Goal: Task Accomplishment & Management: Manage account settings

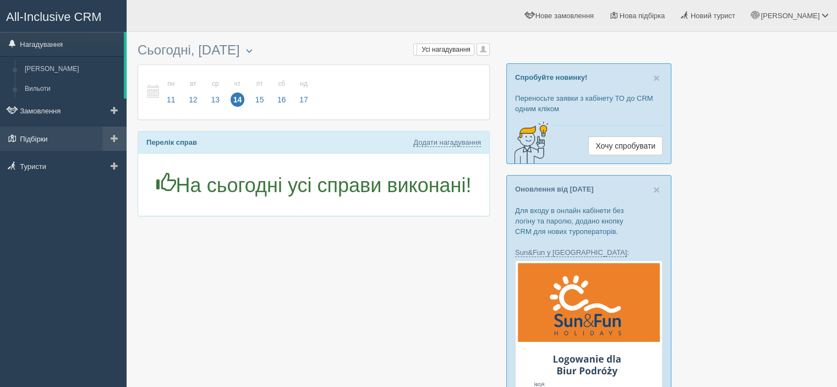
click at [50, 136] on link "Підбірки" at bounding box center [63, 139] width 127 height 24
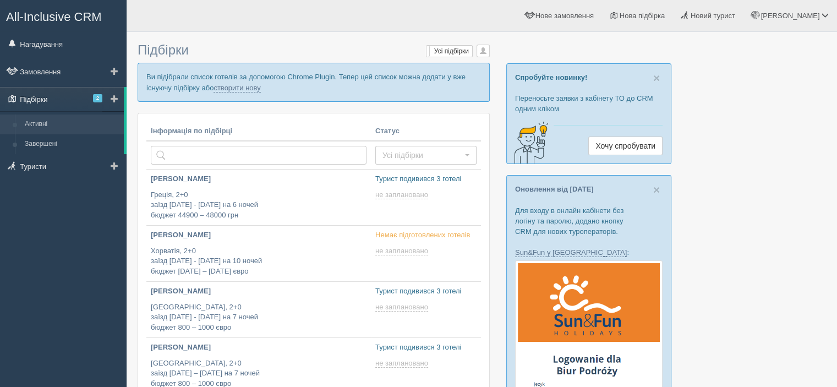
click at [72, 101] on link "Підбірки 2" at bounding box center [62, 99] width 124 height 24
click at [108, 103] on link at bounding box center [112, 99] width 21 height 24
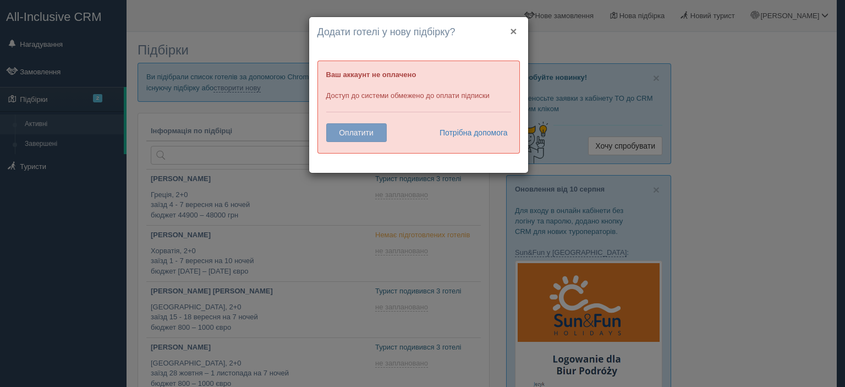
drag, startPoint x: 512, startPoint y: 31, endPoint x: 519, endPoint y: 32, distance: 7.3
click at [515, 31] on button "×" at bounding box center [513, 31] width 7 height 12
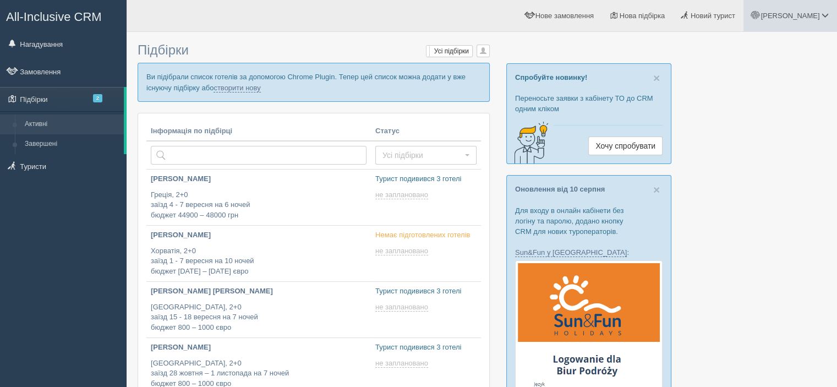
click at [823, 15] on span at bounding box center [825, 15] width 7 height 7
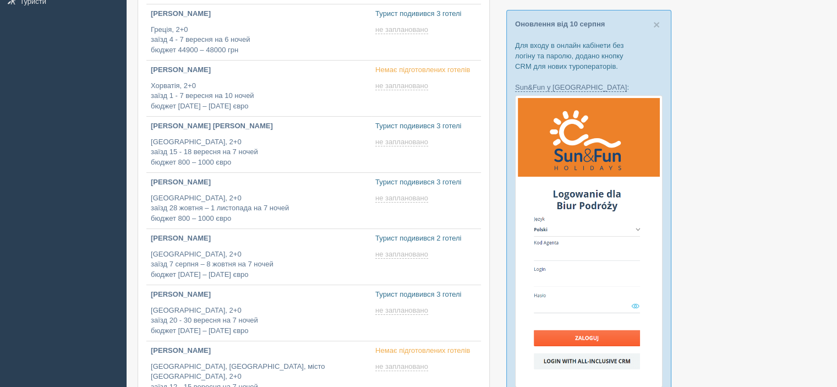
scroll to position [275, 0]
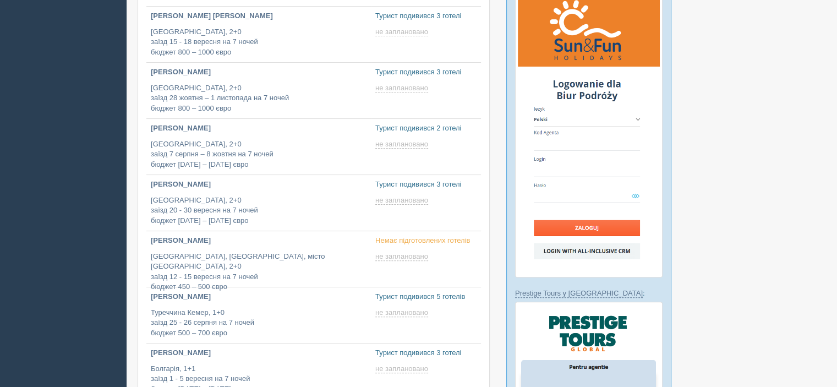
type input "2025-08-14 12:05"
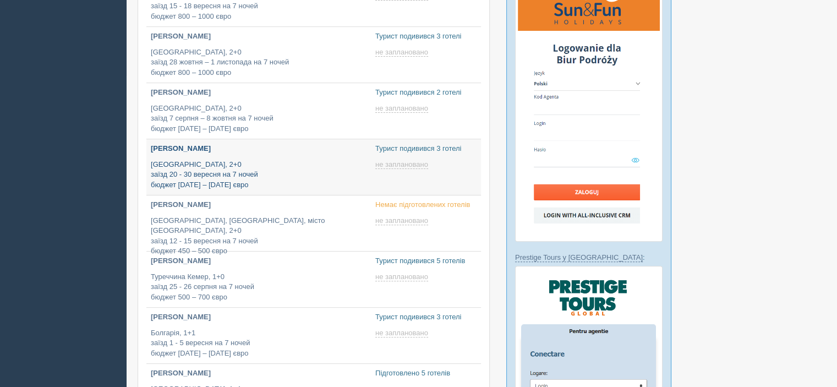
type input "2025-08-14 19:25"
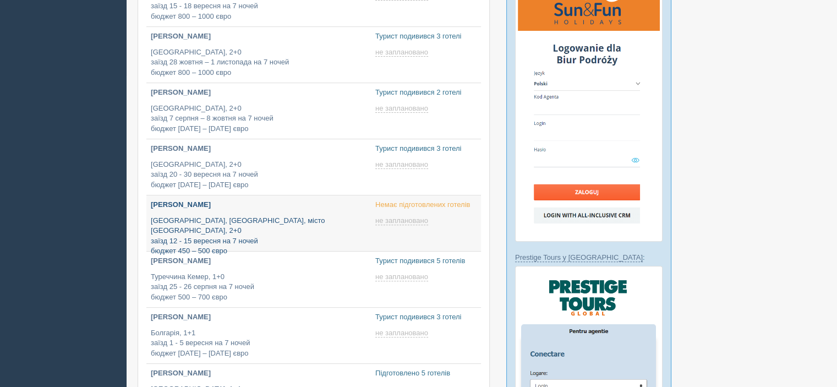
type input "2025-08-14 19:05"
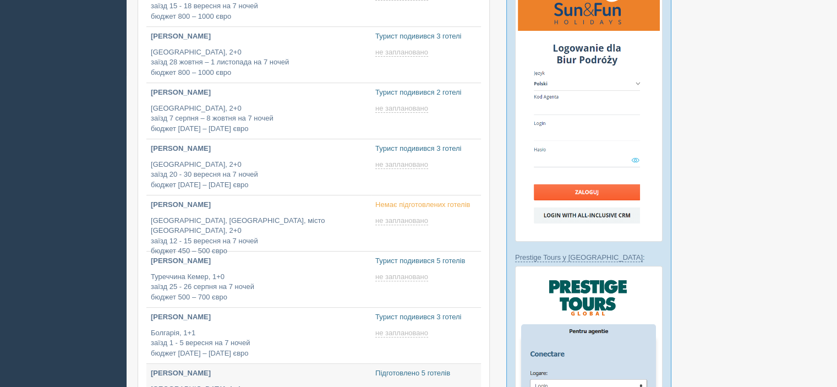
type input "2025-08-14 11:55"
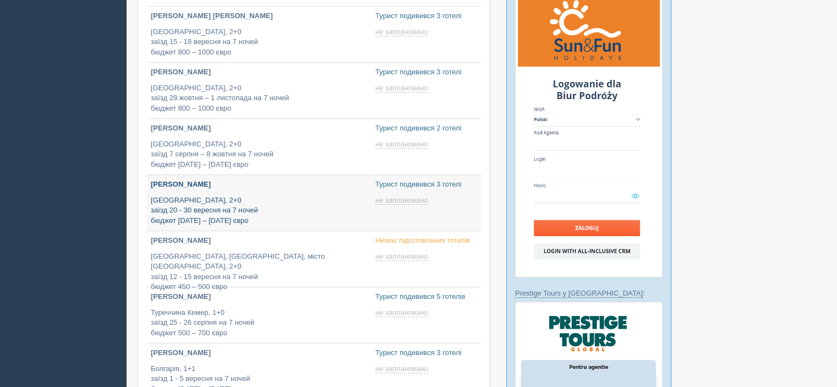
scroll to position [110, 0]
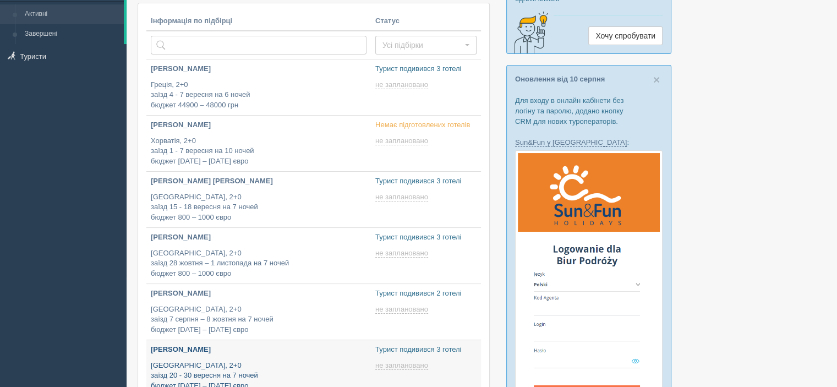
type input "2025-08-14 13:30"
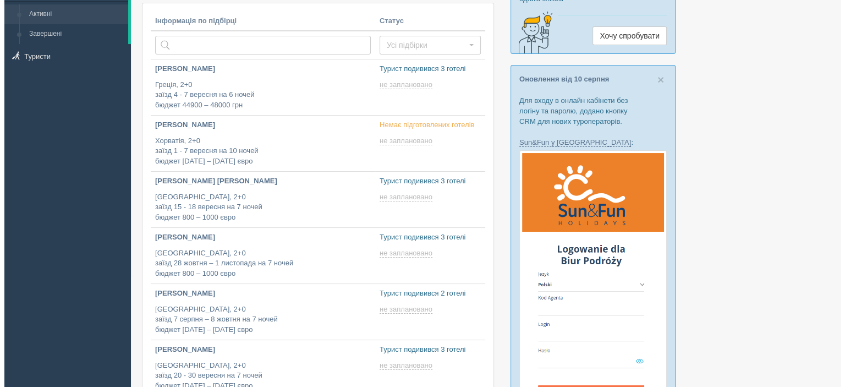
scroll to position [0, 0]
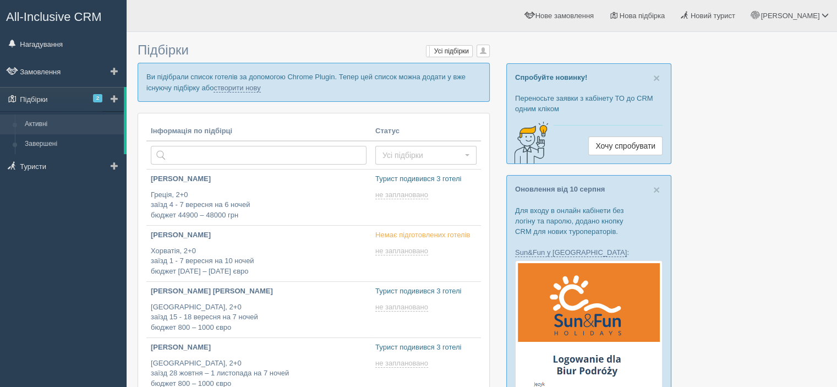
click at [114, 97] on span at bounding box center [115, 99] width 8 height 8
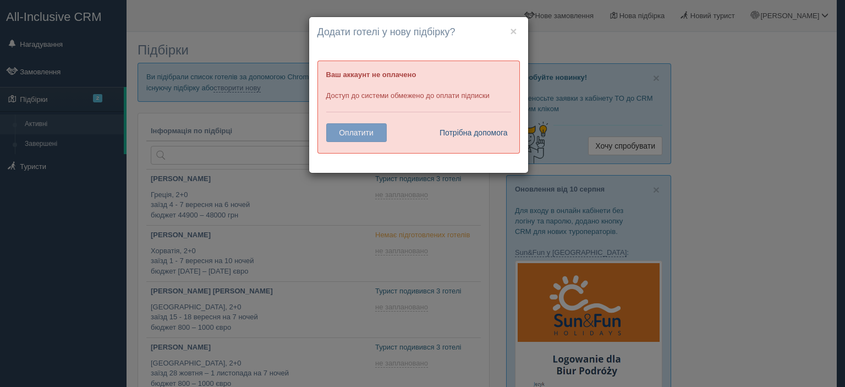
click at [458, 133] on link "Потрібна допомога" at bounding box center [471, 132] width 76 height 19
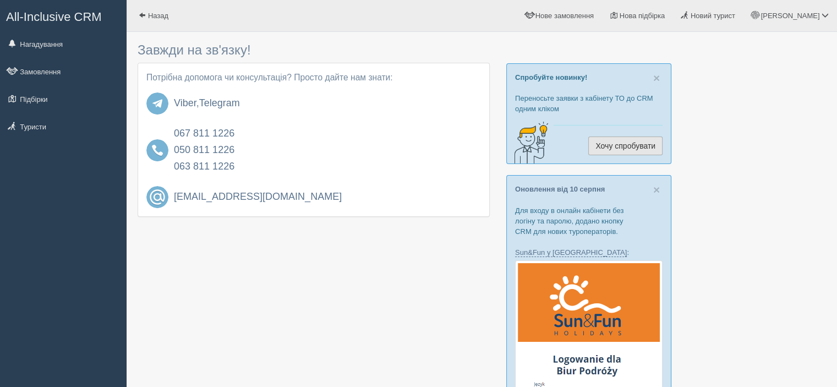
click at [619, 146] on link "Хочу спробувати" at bounding box center [625, 145] width 74 height 19
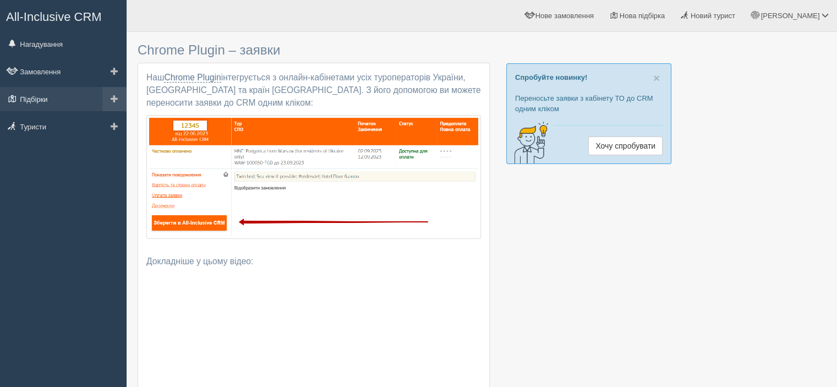
click at [66, 99] on link "Підбірки" at bounding box center [63, 99] width 127 height 24
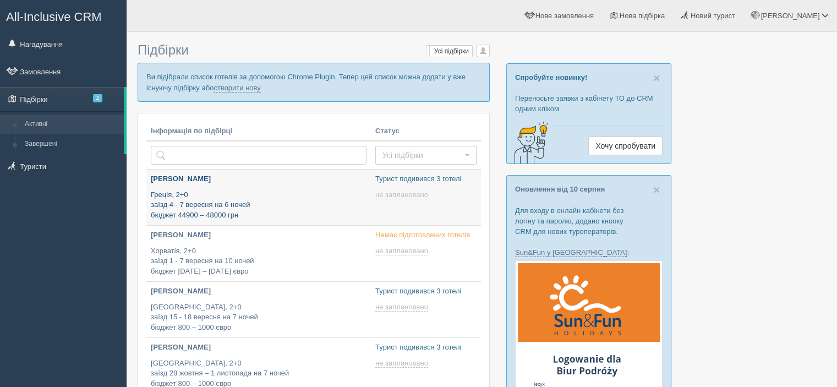
type input "[DATE] 13:30"
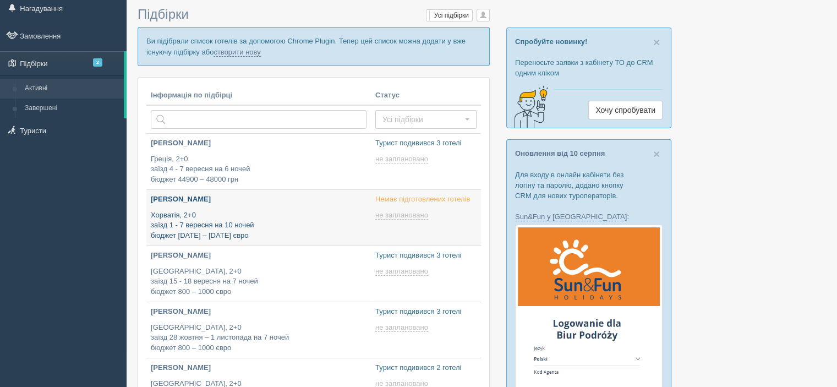
type input "[DATE] 13:10"
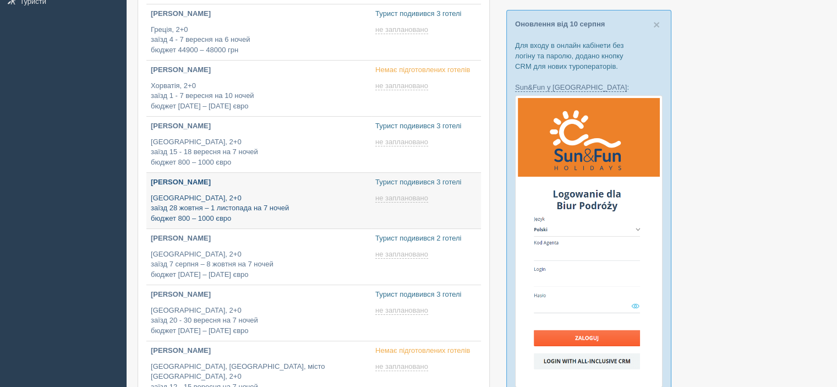
type input "[DATE] 12:35"
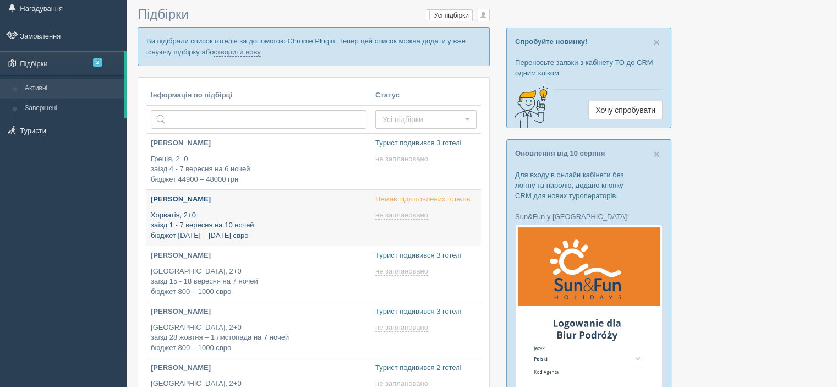
scroll to position [55, 0]
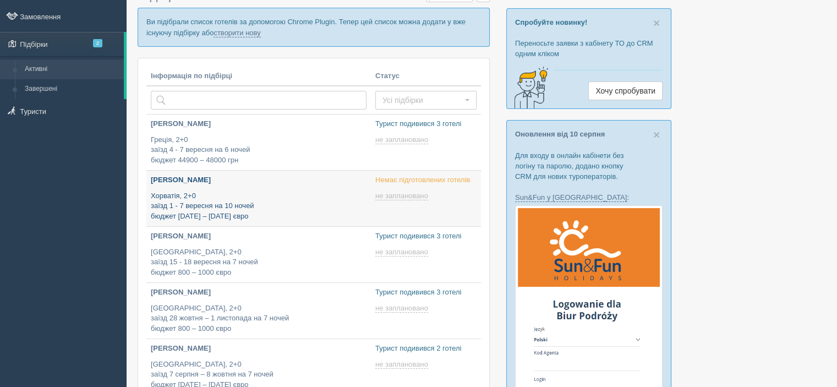
click at [206, 179] on p "[PERSON_NAME]" at bounding box center [259, 180] width 216 height 10
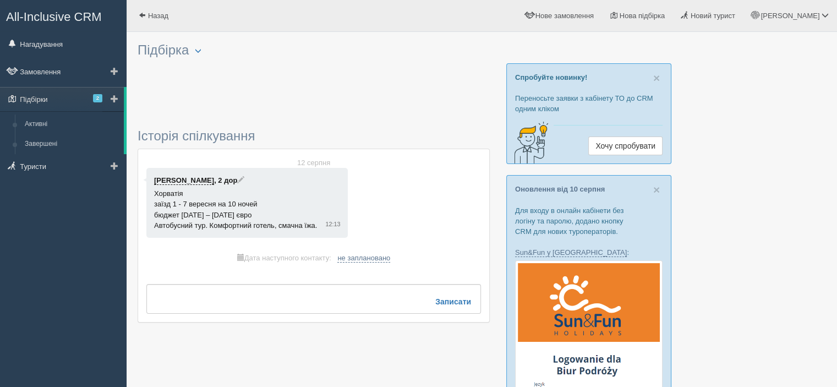
click at [114, 97] on span at bounding box center [115, 99] width 8 height 8
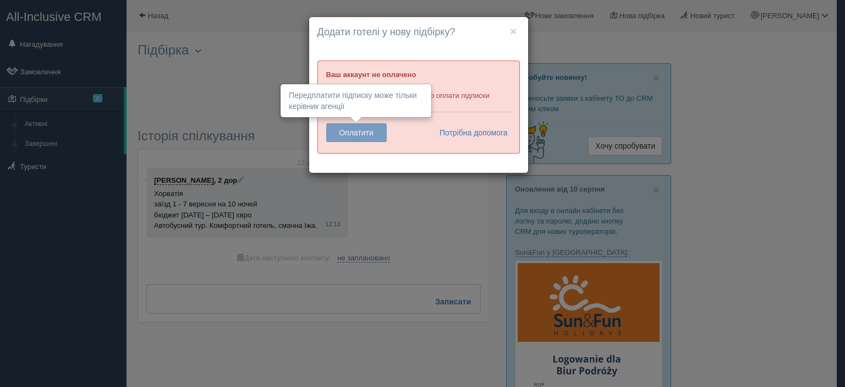
click at [368, 138] on button "Оплатити" at bounding box center [356, 132] width 61 height 19
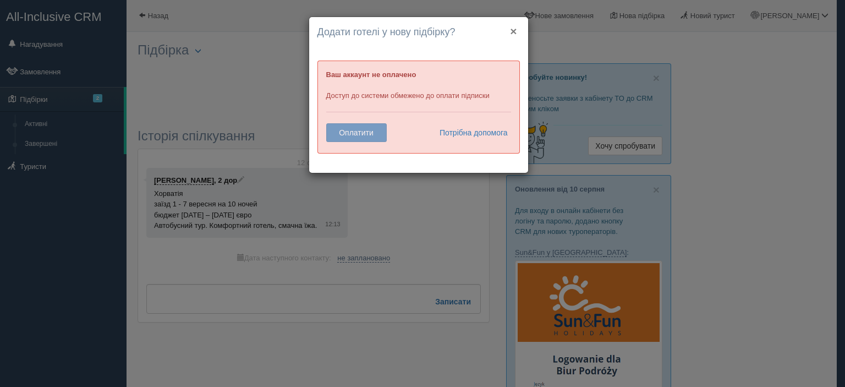
click at [515, 32] on button "×" at bounding box center [513, 31] width 7 height 12
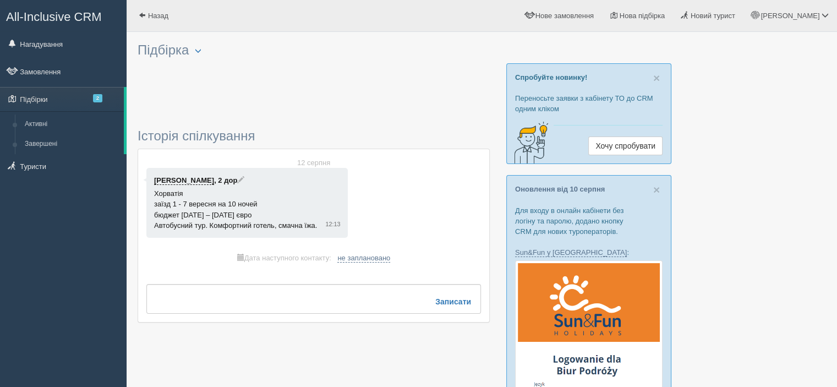
click at [64, 129] on link "Активні" at bounding box center [72, 124] width 104 height 20
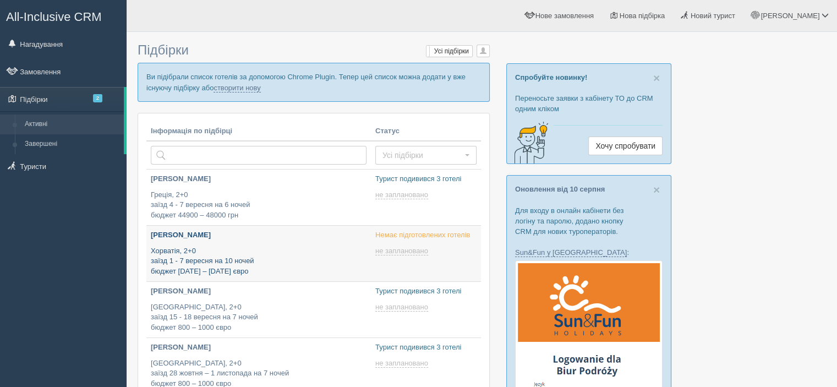
type input "[DATE] 13:30"
type input "[DATE] 13:10"
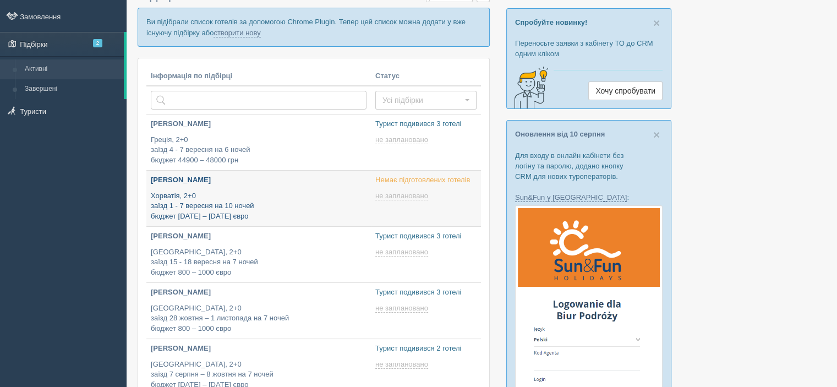
type input "[DATE] 17:55"
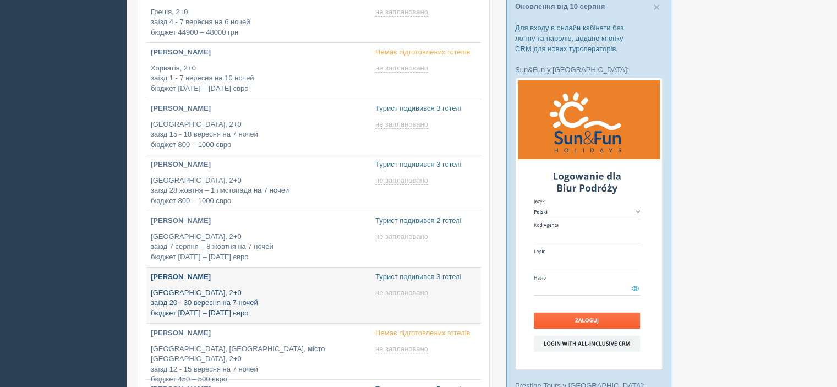
type input "[DATE] 19:25"
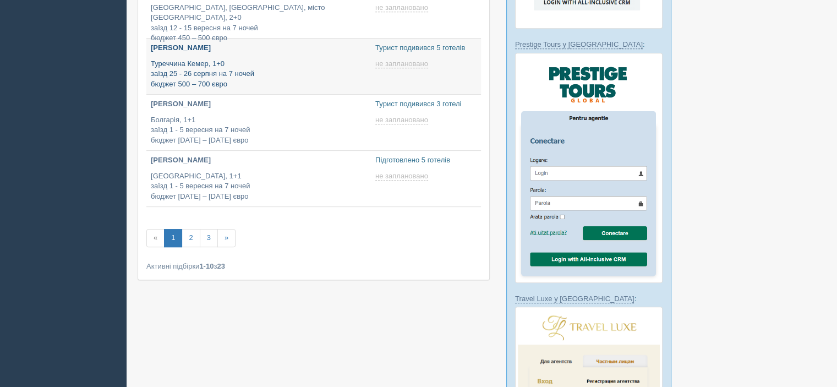
type input "[DATE] 16:45"
type input "[DATE] 12:05"
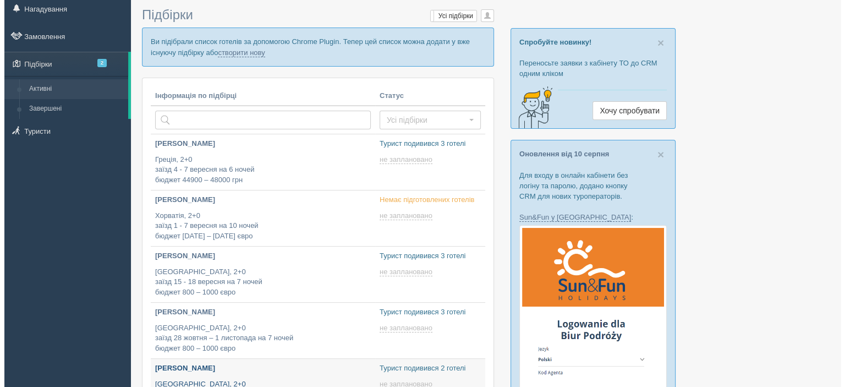
scroll to position [0, 0]
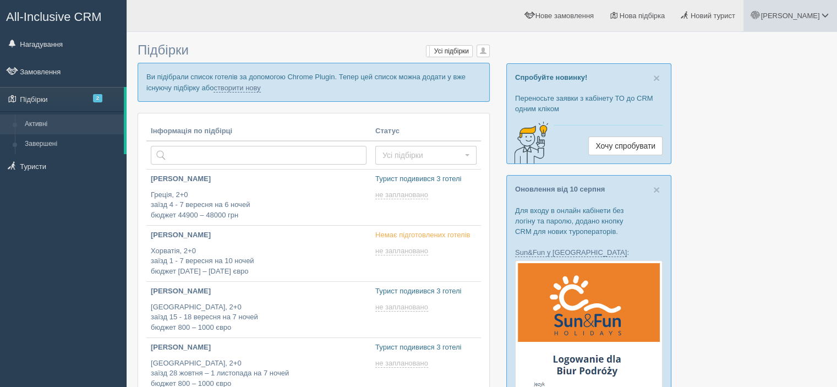
click at [798, 11] on link "[PERSON_NAME]" at bounding box center [790, 15] width 94 height 31
type input "2025-08-14 12:35"
click at [806, 15] on span "[PERSON_NAME]" at bounding box center [789, 16] width 59 height 8
click at [762, 146] on link "Вихід" at bounding box center [776, 143] width 120 height 24
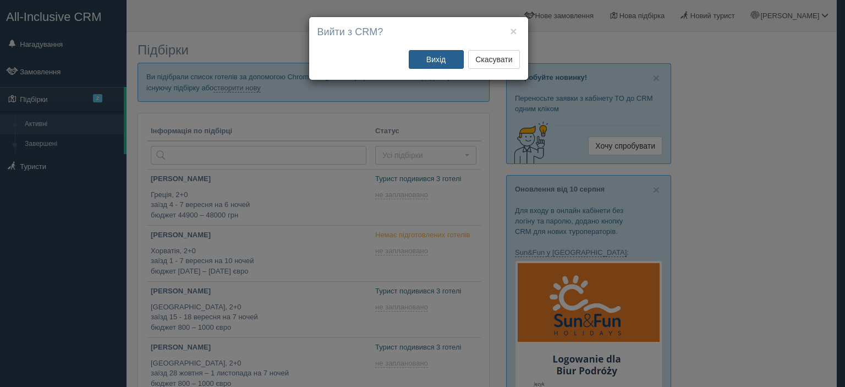
click at [442, 61] on button "Вихід" at bounding box center [436, 59] width 55 height 19
